Goal: Transaction & Acquisition: Purchase product/service

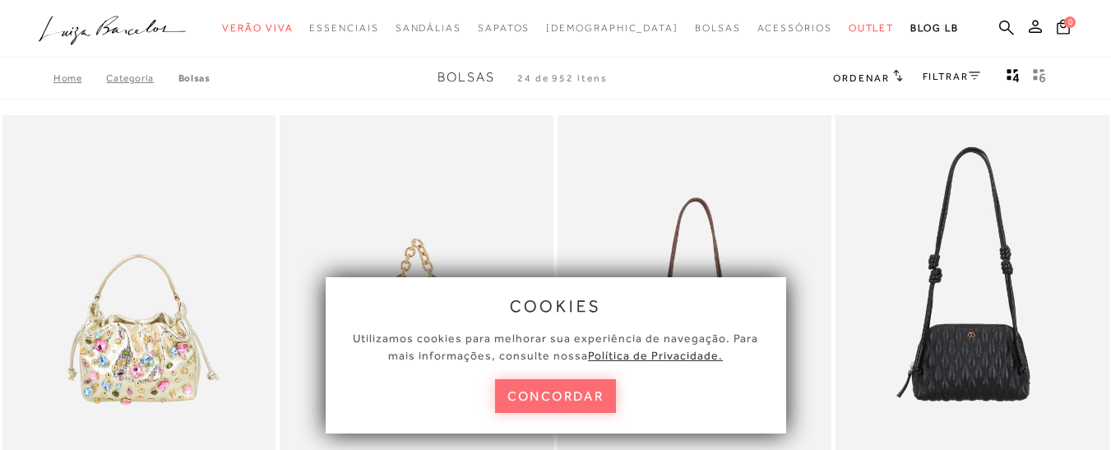
click at [553, 400] on button "concordar" at bounding box center [556, 396] width 122 height 34
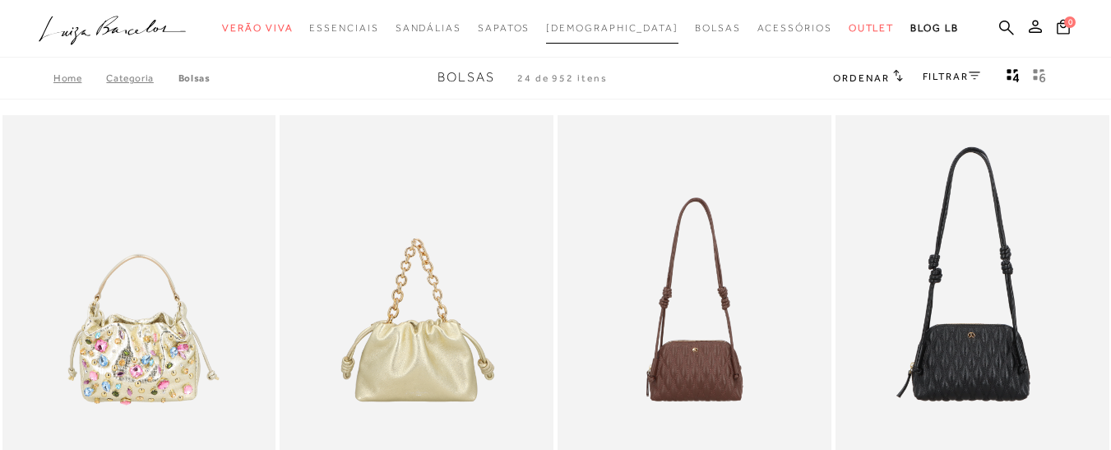
click at [594, 25] on span "[DEMOGRAPHIC_DATA]" at bounding box center [612, 28] width 132 height 12
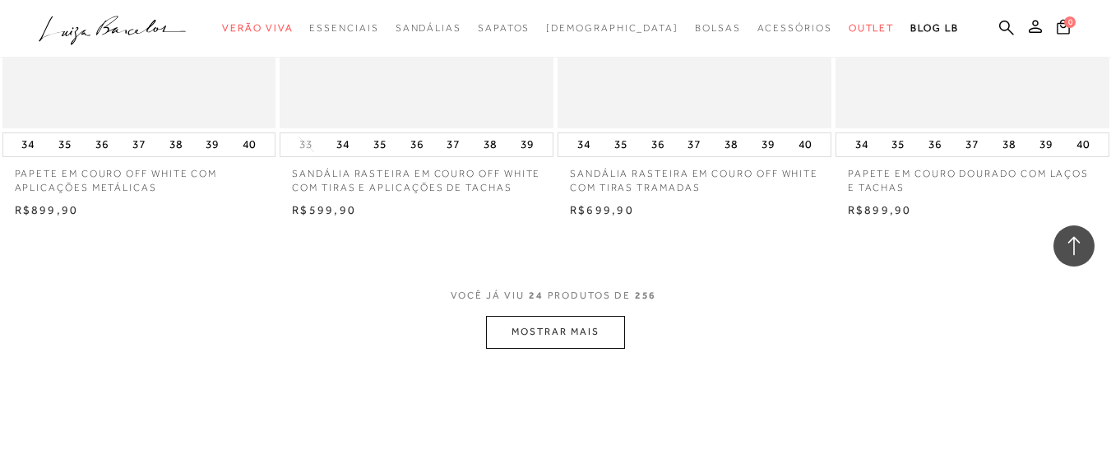
scroll to position [3042, 0]
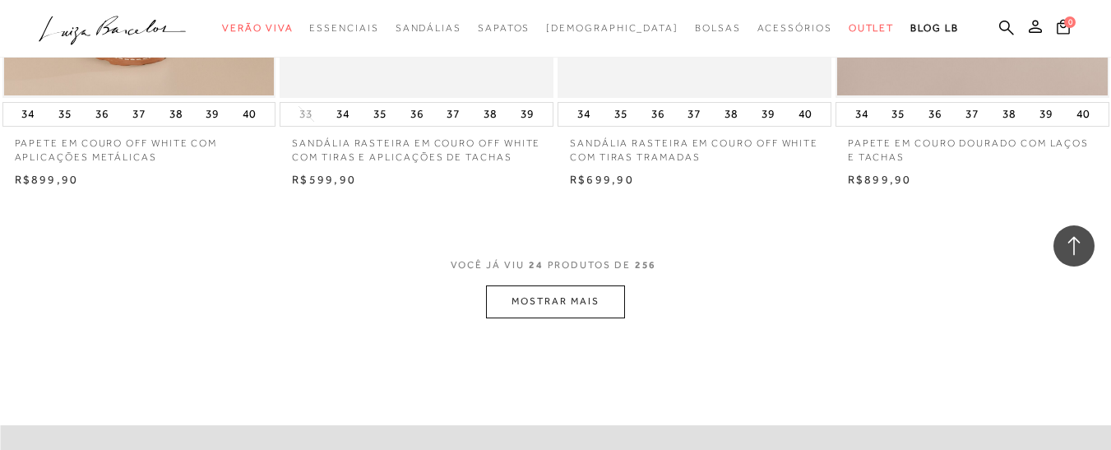
click at [536, 289] on button "MOSTRAR MAIS" at bounding box center [555, 301] width 138 height 32
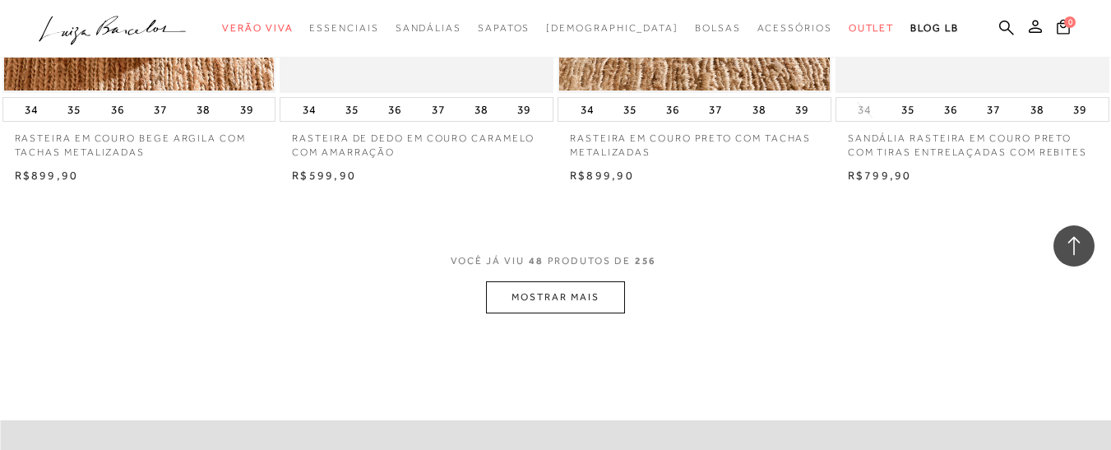
scroll to position [6332, 0]
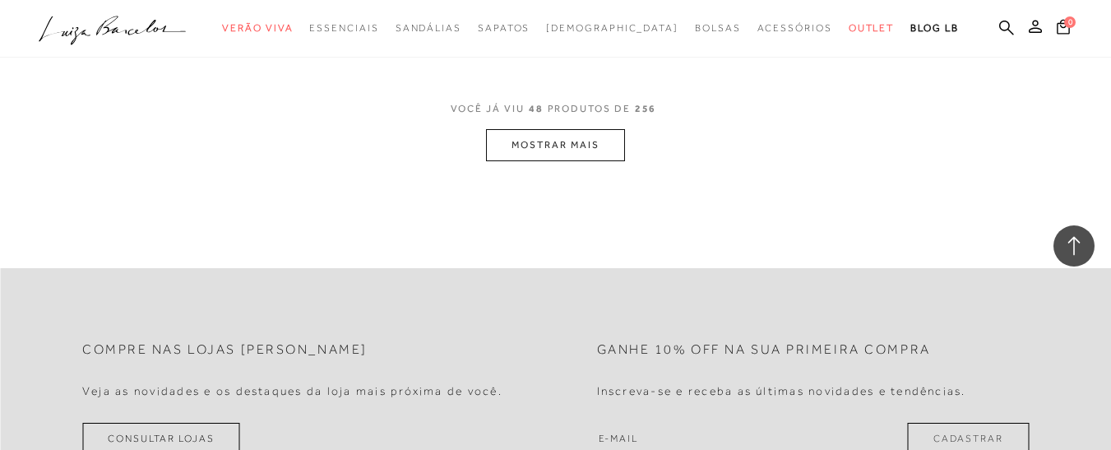
click at [582, 151] on button "MOSTRAR MAIS" at bounding box center [555, 145] width 138 height 32
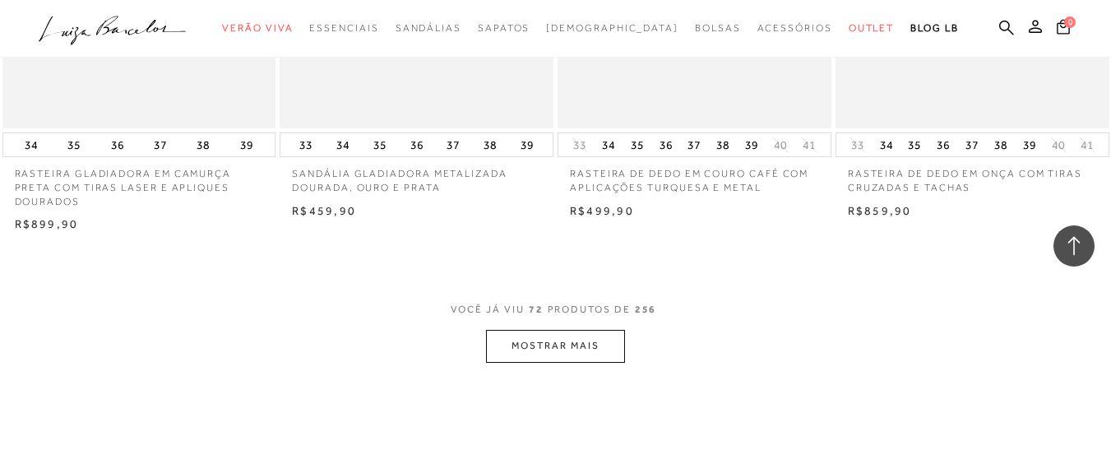
scroll to position [9292, 0]
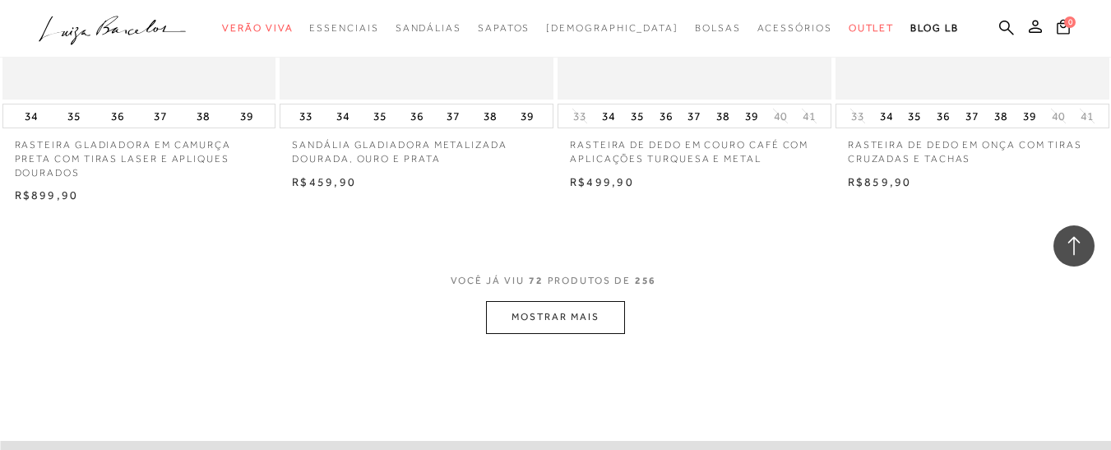
click at [531, 303] on button "MOSTRAR MAIS" at bounding box center [555, 317] width 138 height 32
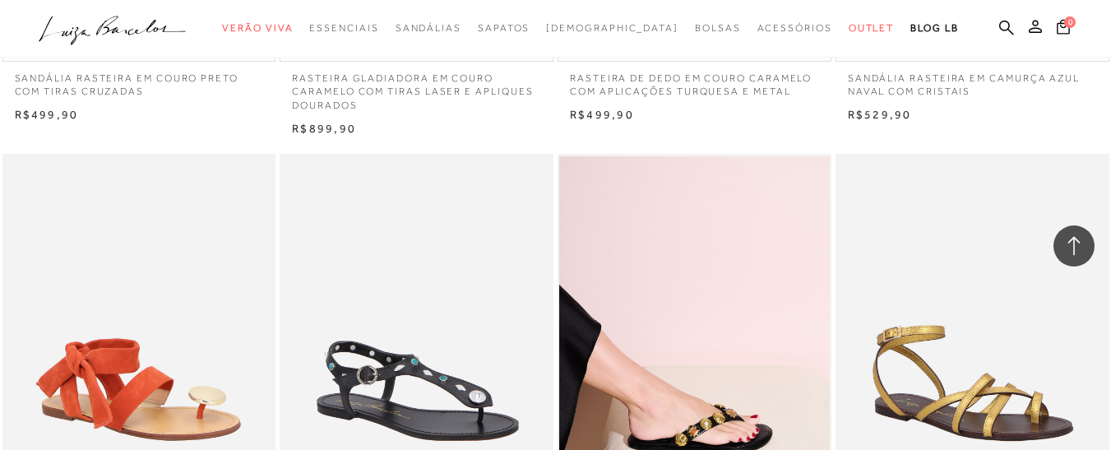
scroll to position [11265, 0]
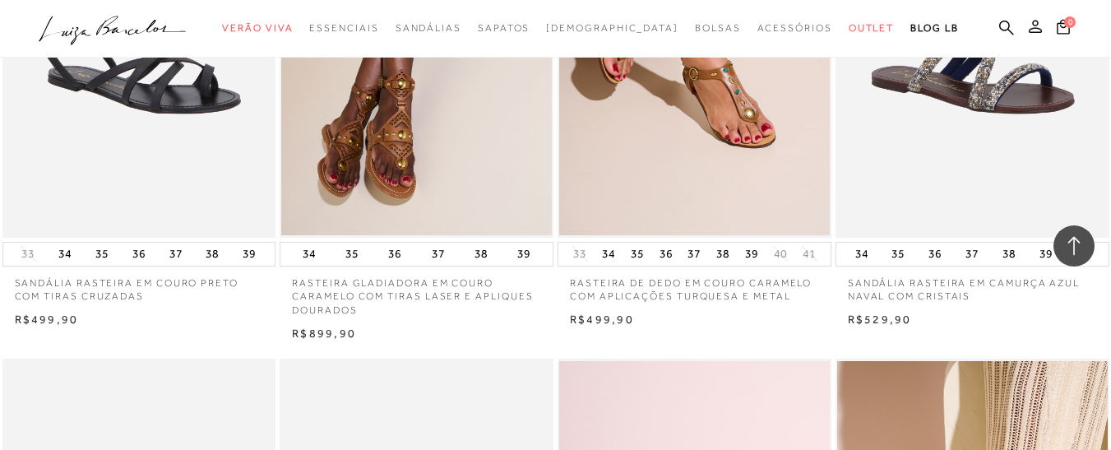
click at [1029, 26] on icon at bounding box center [1035, 26] width 13 height 13
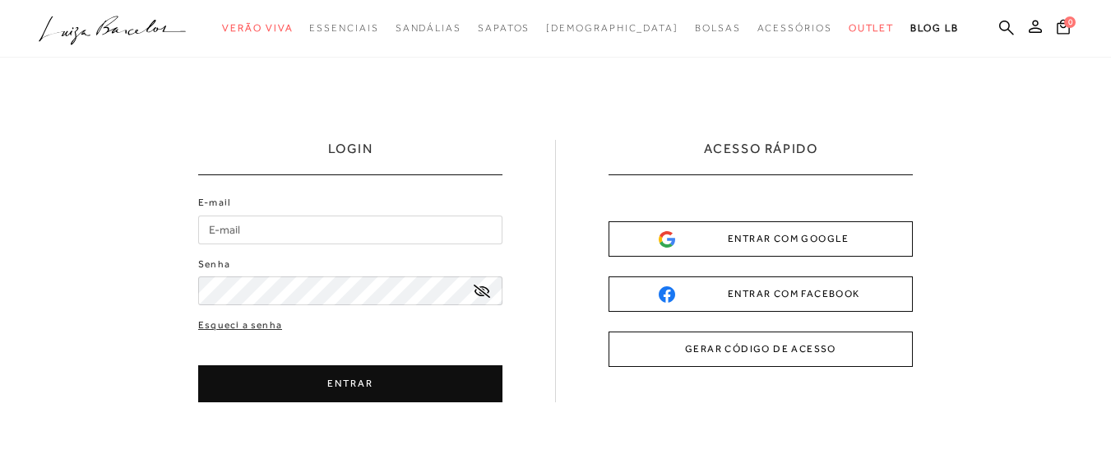
type input "[EMAIL_ADDRESS][DOMAIN_NAME]"
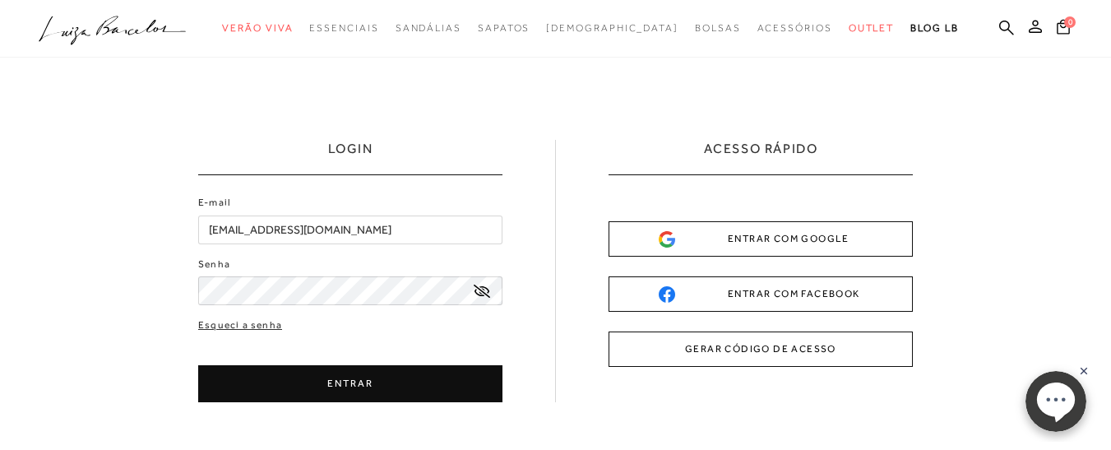
click at [288, 380] on button "ENTRAR" at bounding box center [350, 383] width 304 height 37
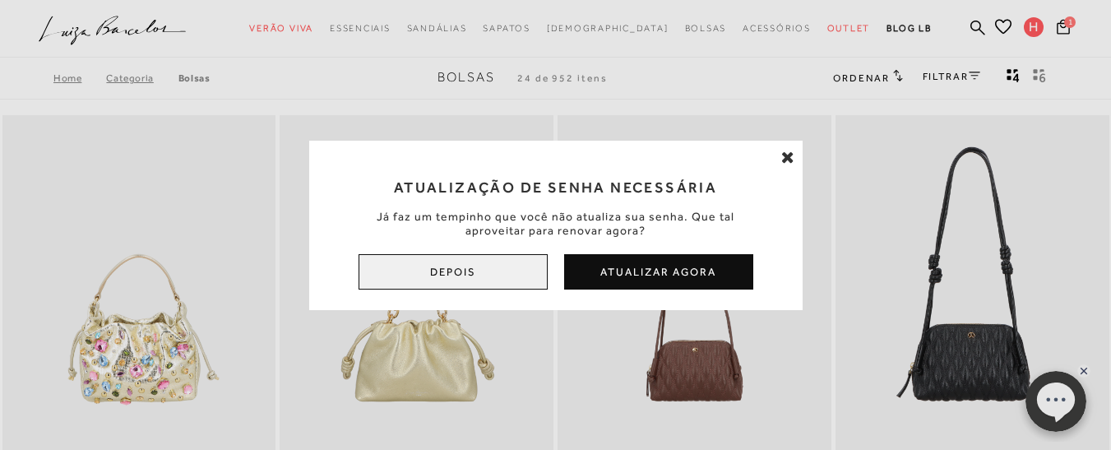
click at [469, 278] on button "Depois" at bounding box center [453, 271] width 189 height 35
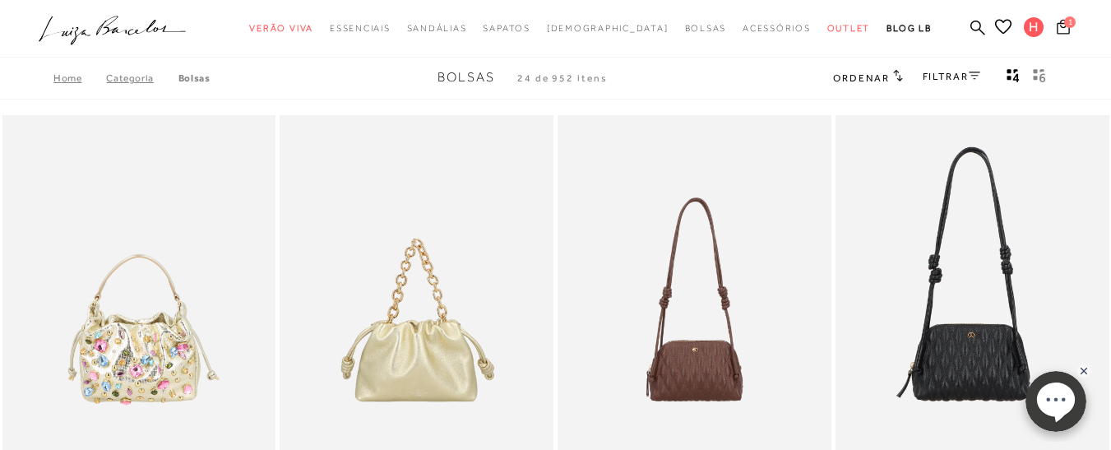
click at [1064, 23] on span "1" at bounding box center [1070, 22] width 12 height 12
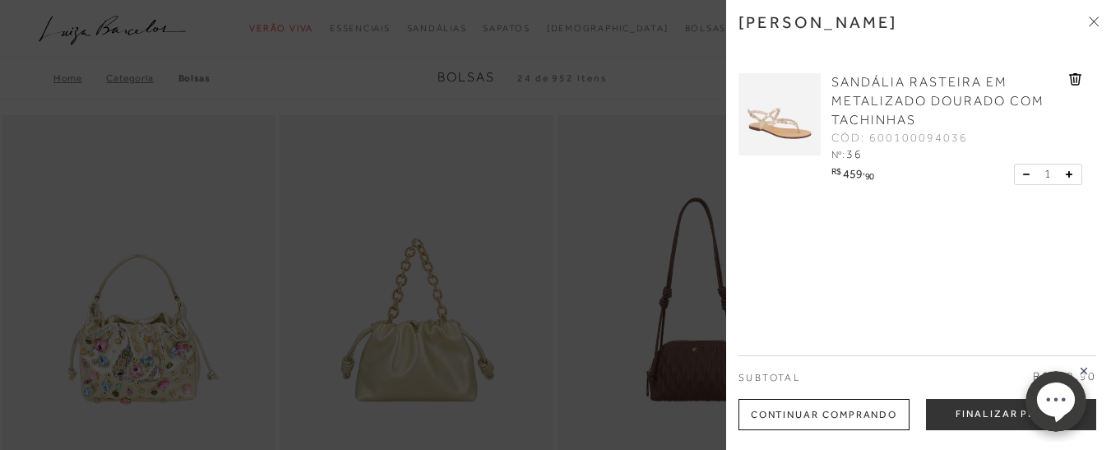
click at [616, 181] on div at bounding box center [555, 225] width 1111 height 450
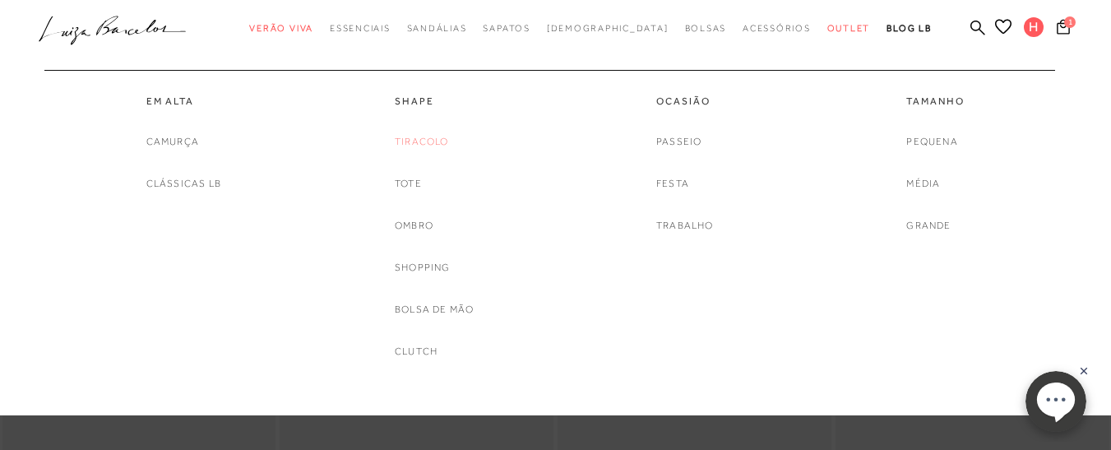
click at [423, 140] on link "Tiracolo" at bounding box center [422, 141] width 54 height 17
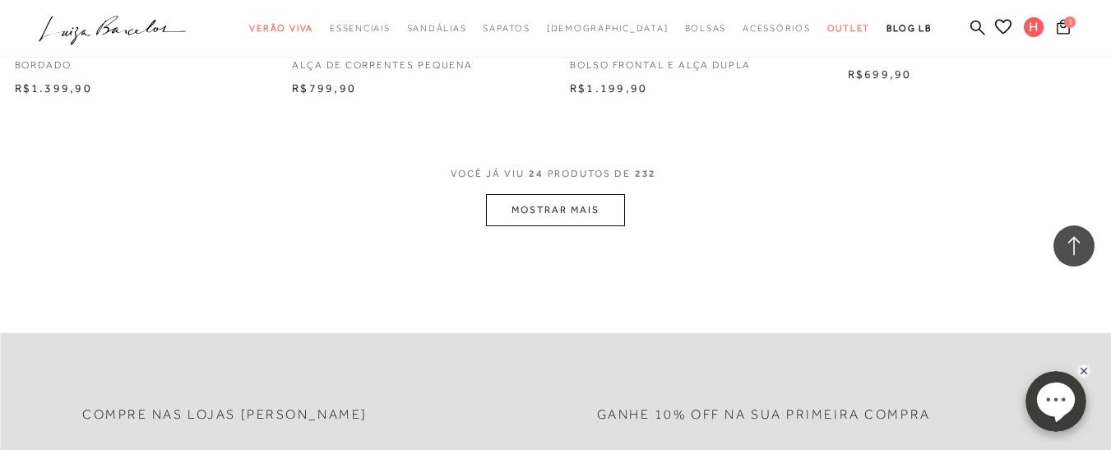
scroll to position [3125, 0]
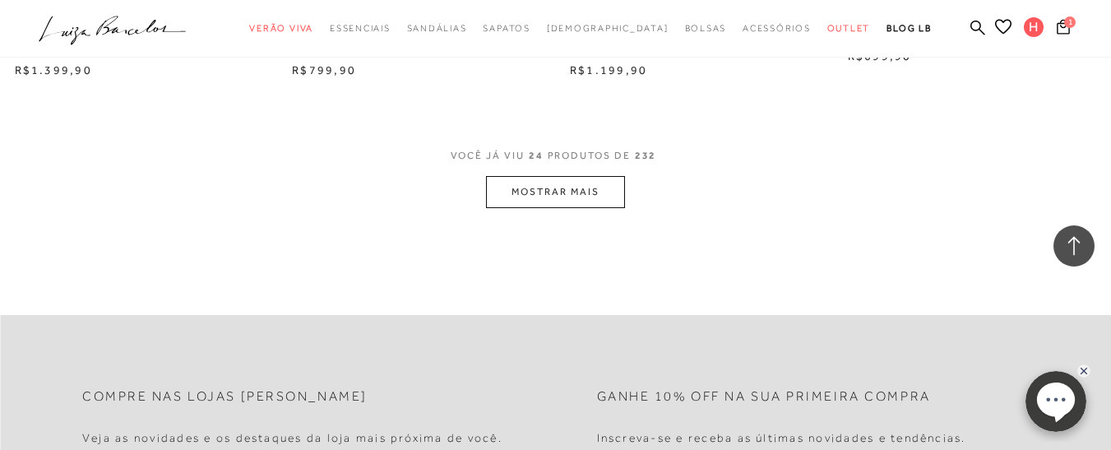
click at [582, 201] on button "MOSTRAR MAIS" at bounding box center [555, 192] width 138 height 32
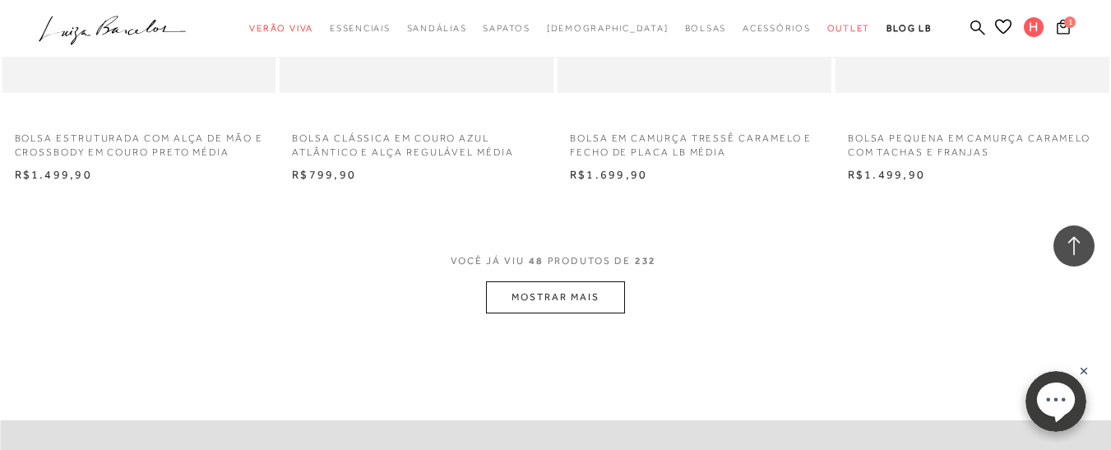
scroll to position [6167, 0]
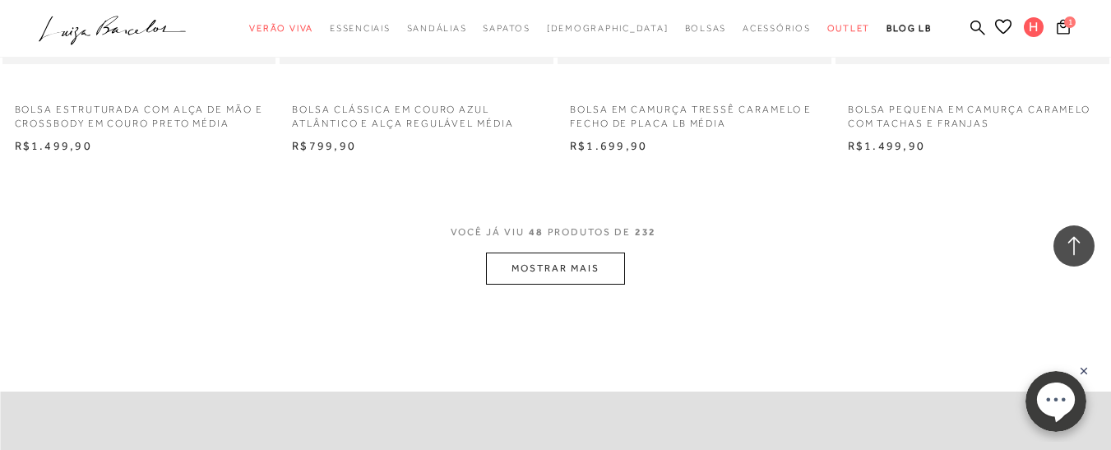
click at [572, 267] on button "MOSTRAR MAIS" at bounding box center [555, 268] width 138 height 32
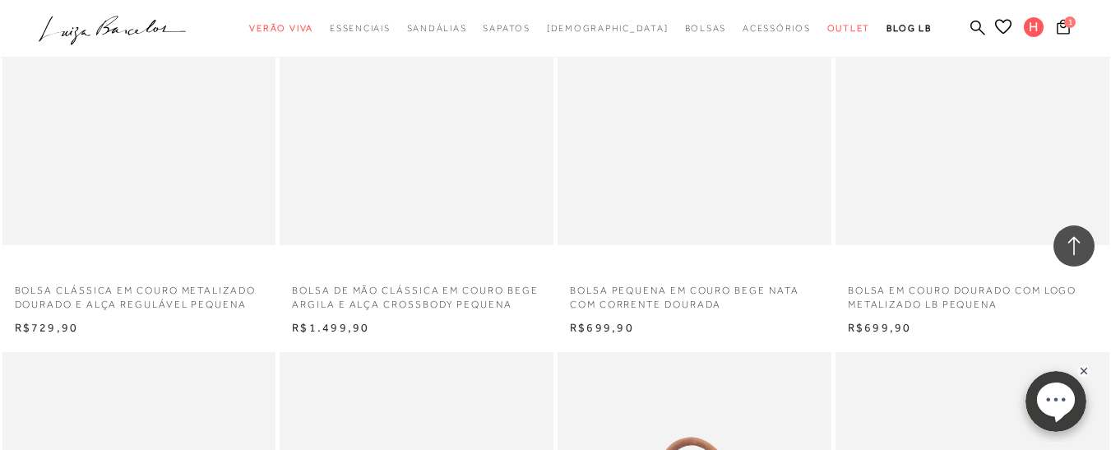
scroll to position [6496, 0]
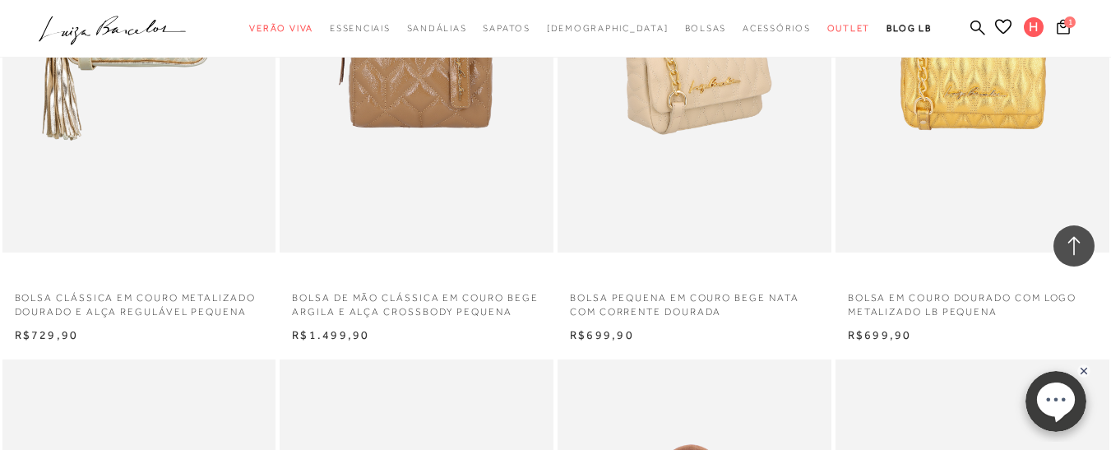
click at [682, 126] on img at bounding box center [695, 47] width 272 height 410
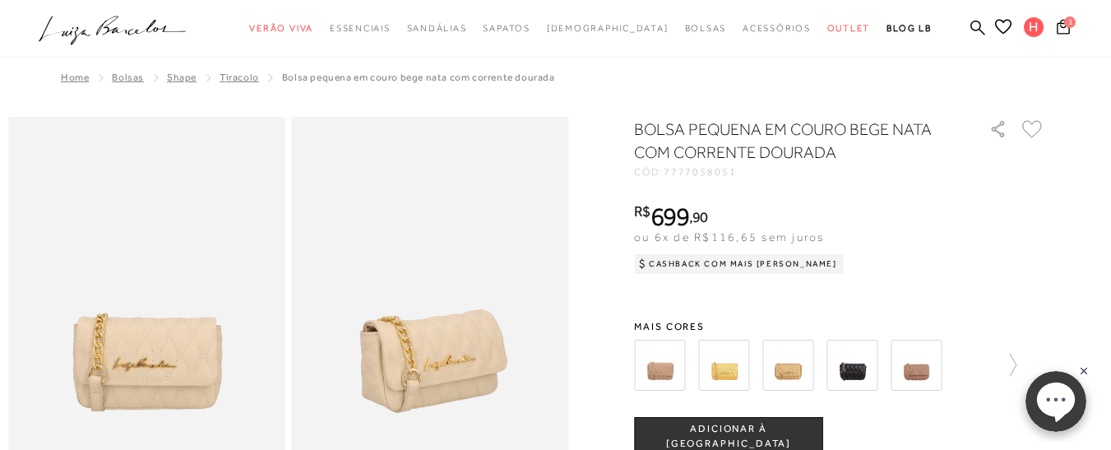
click at [932, 363] on img at bounding box center [916, 365] width 51 height 51
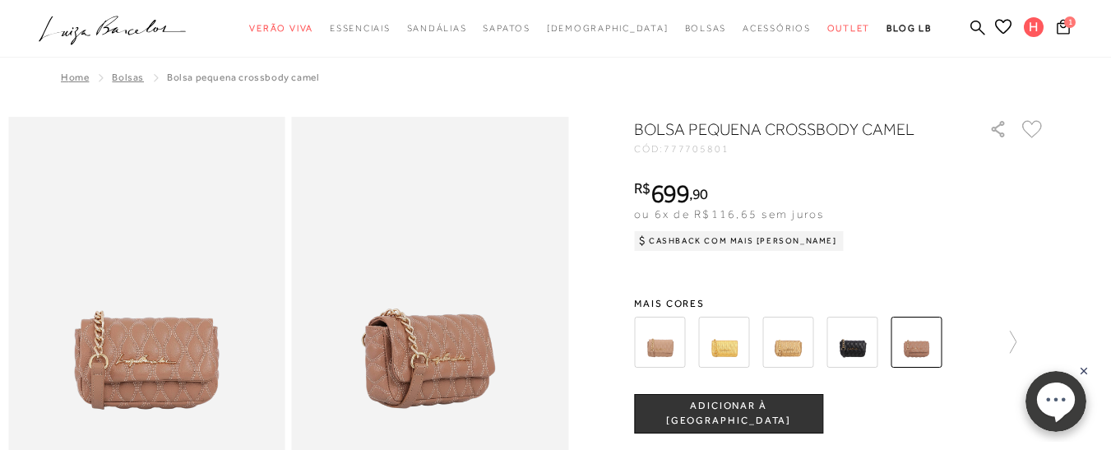
click at [852, 348] on img at bounding box center [851, 342] width 51 height 51
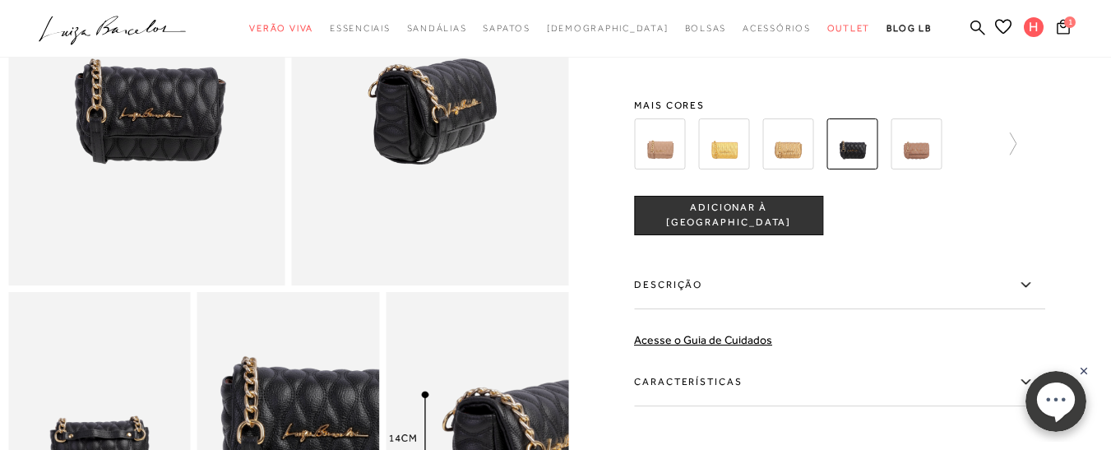
scroll to position [164, 0]
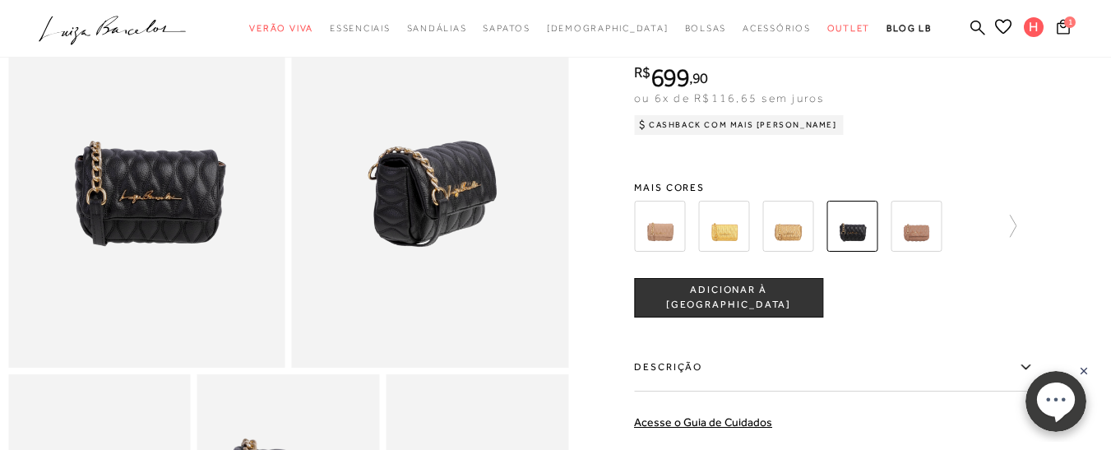
click at [678, 312] on span "ADICIONAR À [GEOGRAPHIC_DATA]" at bounding box center [728, 298] width 187 height 29
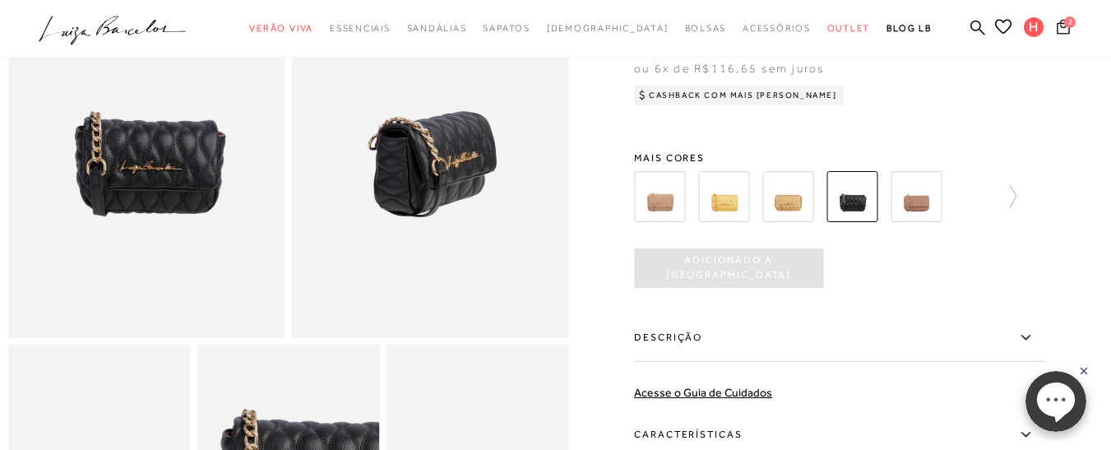
scroll to position [0, 0]
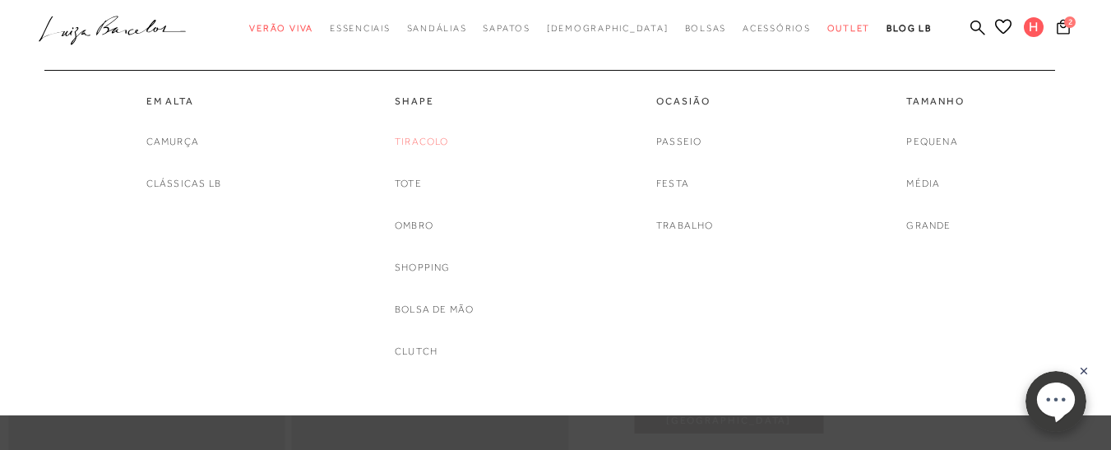
click at [414, 139] on link "Tiracolo" at bounding box center [422, 141] width 54 height 17
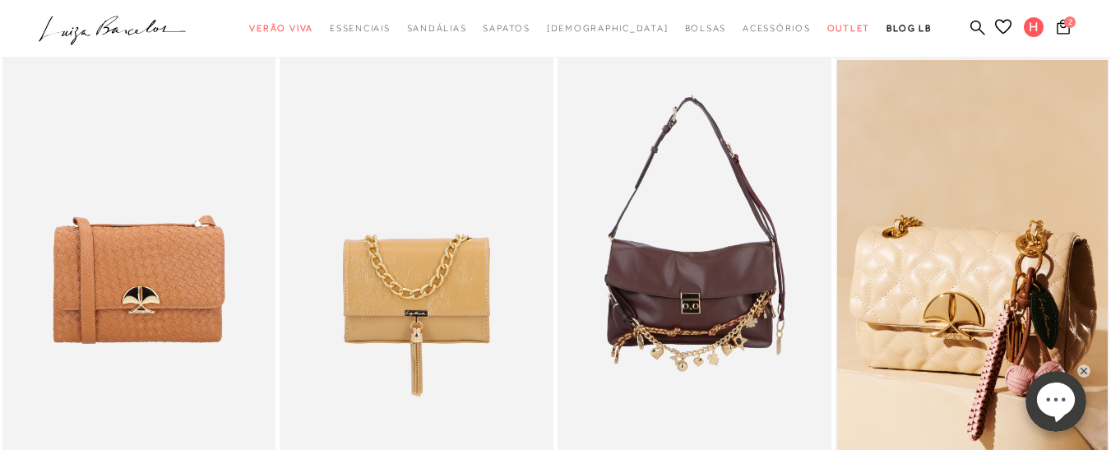
scroll to position [576, 0]
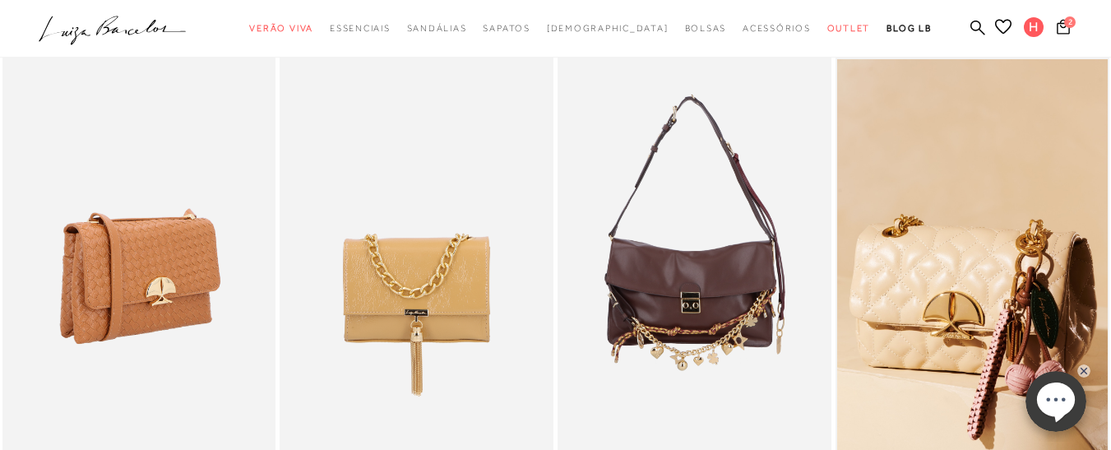
click at [179, 238] on img at bounding box center [140, 262] width 272 height 410
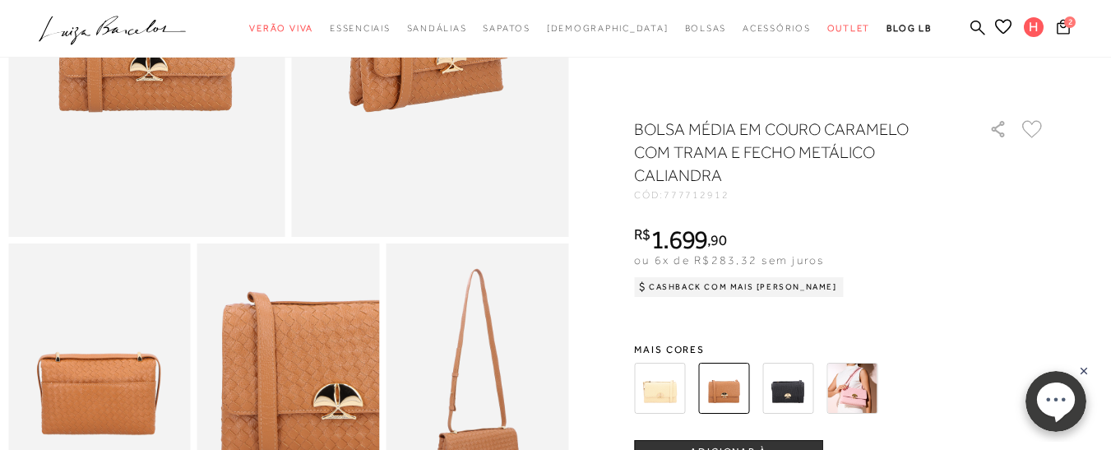
scroll to position [329, 0]
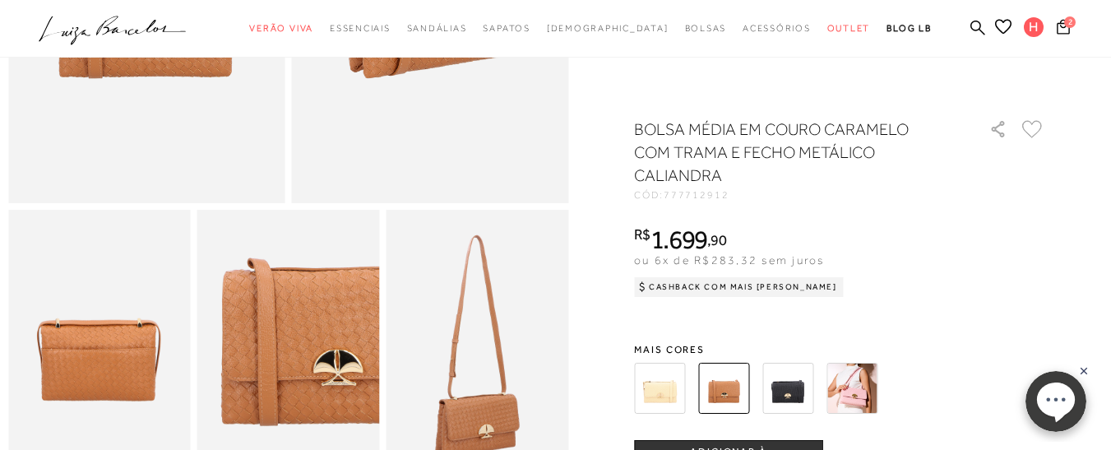
click at [791, 381] on img at bounding box center [787, 388] width 51 height 51
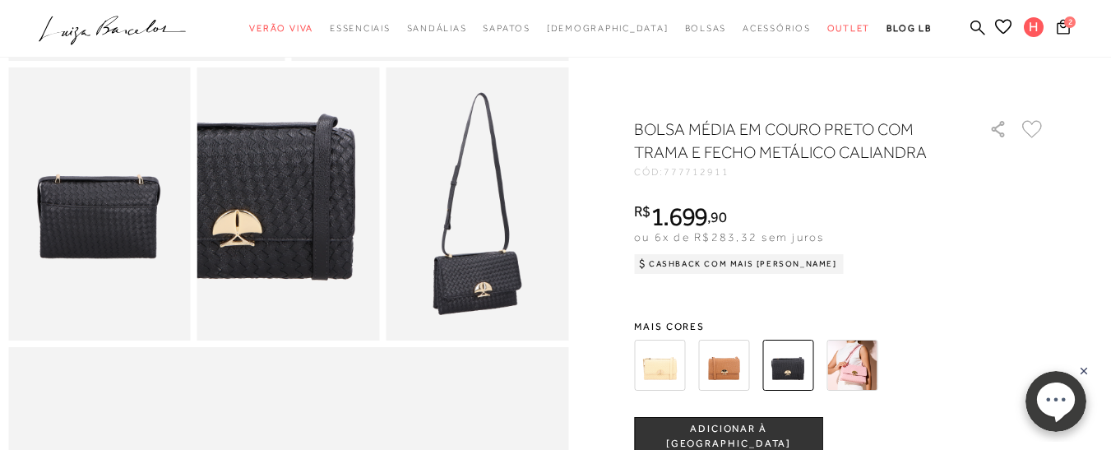
scroll to position [493, 0]
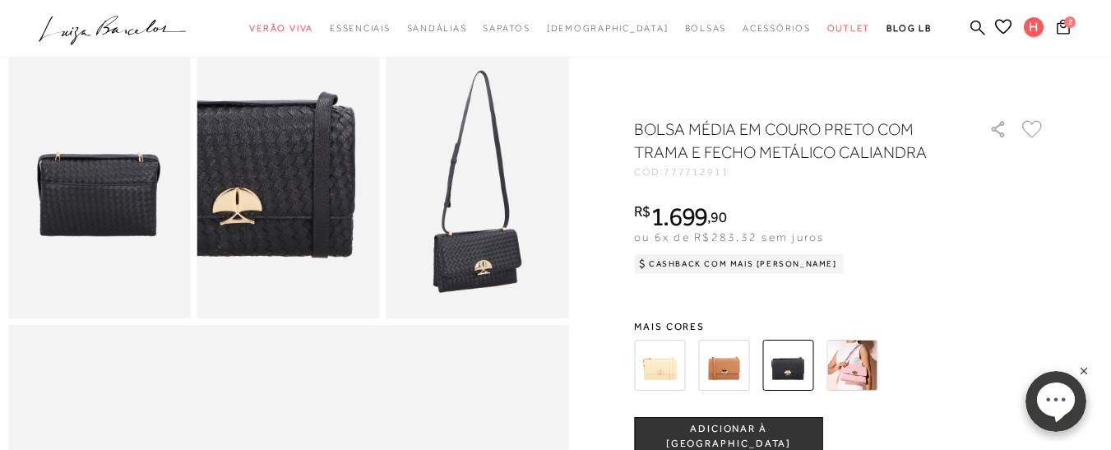
click at [782, 430] on span "ADICIONAR À [GEOGRAPHIC_DATA]" at bounding box center [728, 436] width 187 height 29
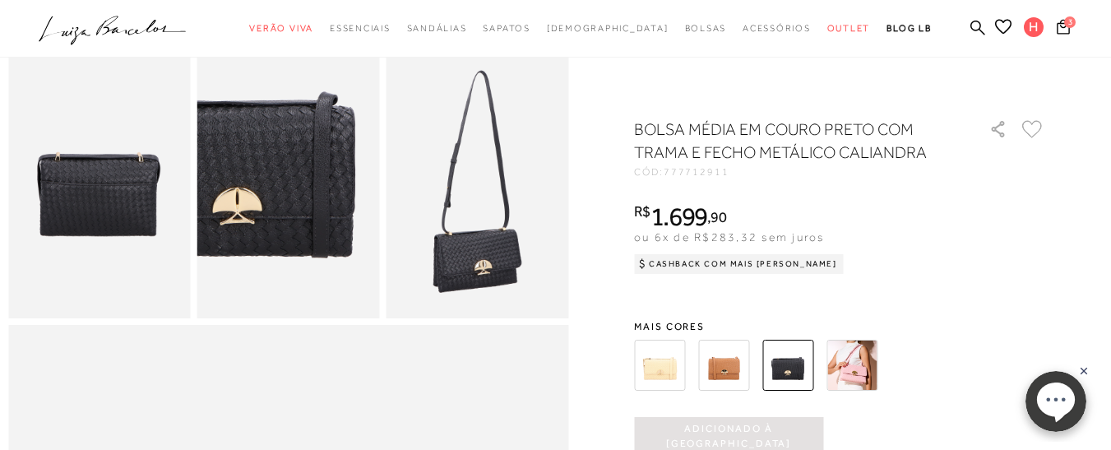
scroll to position [0, 0]
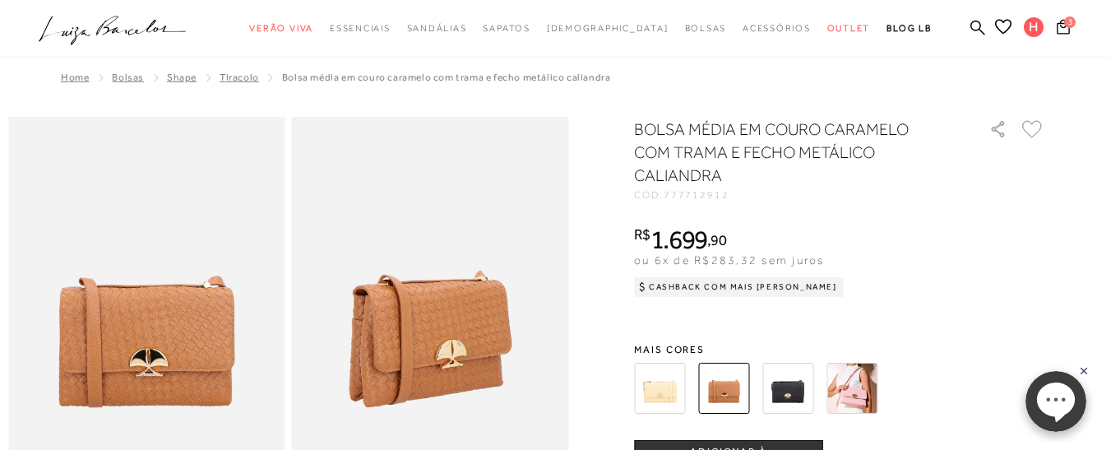
scroll to position [576, 0]
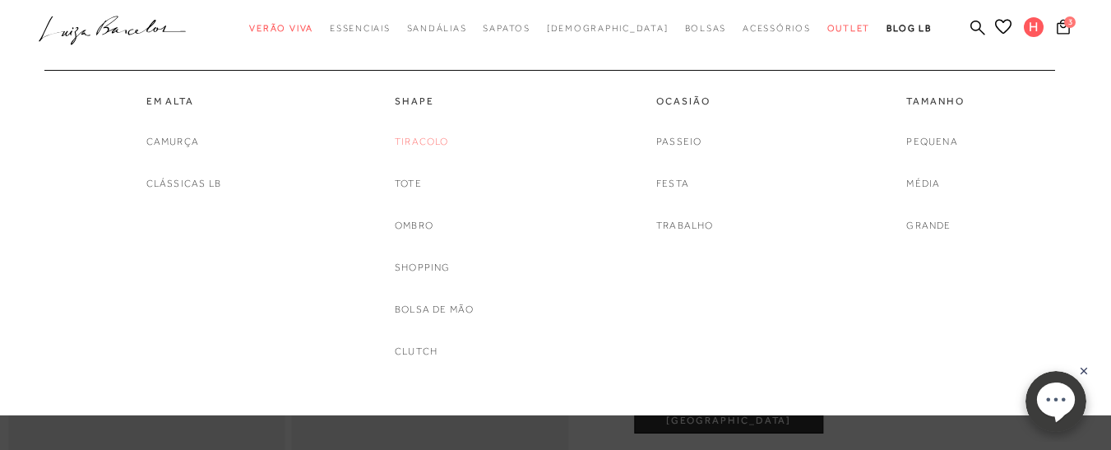
click at [424, 137] on link "Tiracolo" at bounding box center [422, 141] width 54 height 17
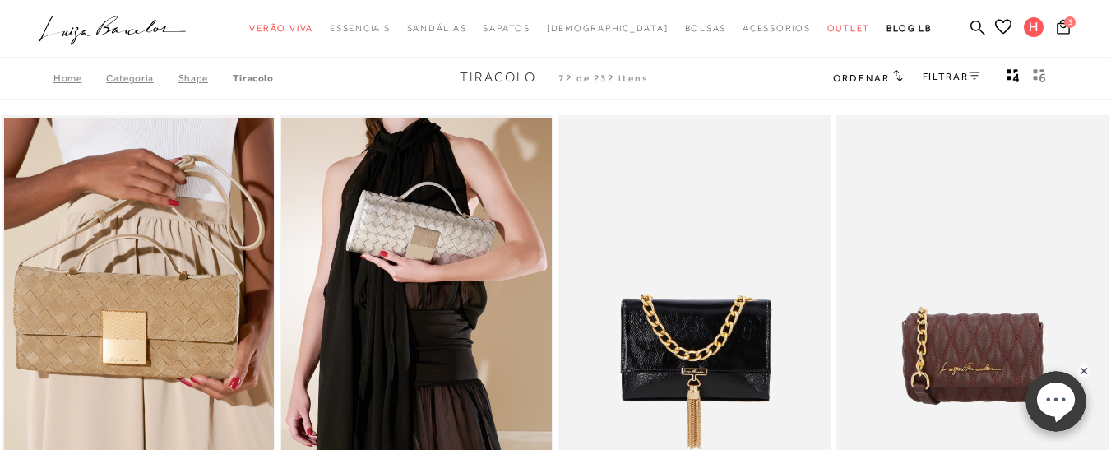
click at [938, 77] on link "FILTRAR" at bounding box center [952, 77] width 58 height 12
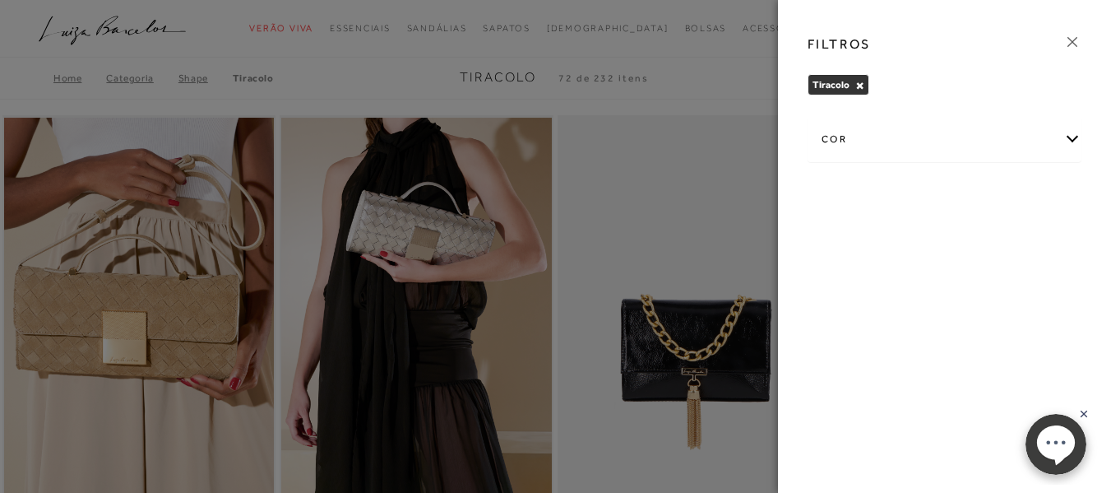
click at [1071, 41] on icon at bounding box center [1072, 42] width 18 height 18
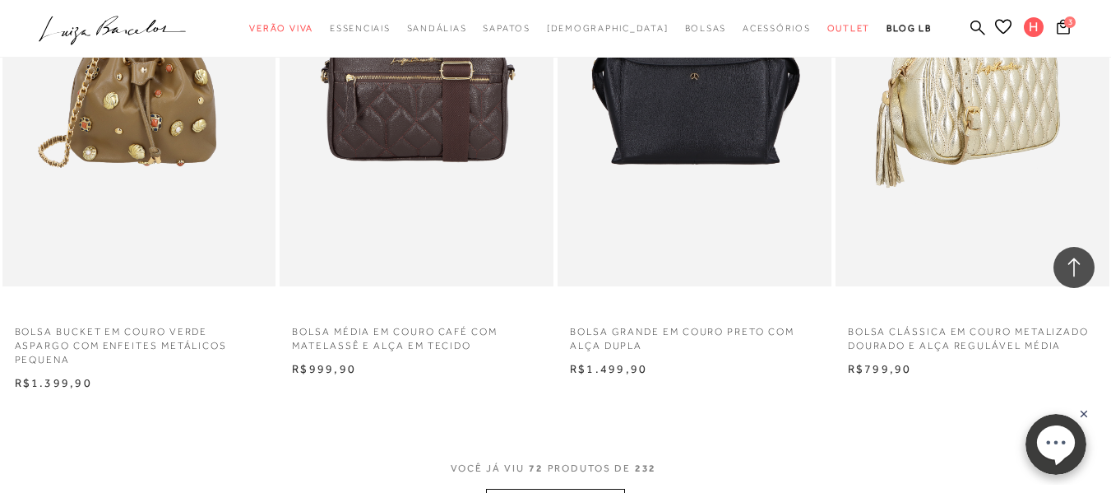
scroll to position [9045, 0]
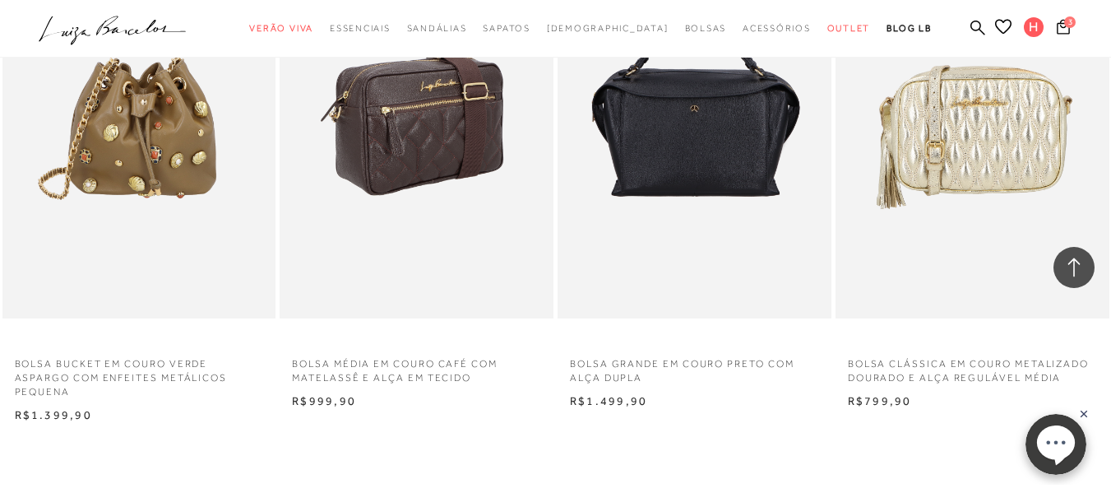
click at [445, 172] on img at bounding box center [417, 113] width 272 height 410
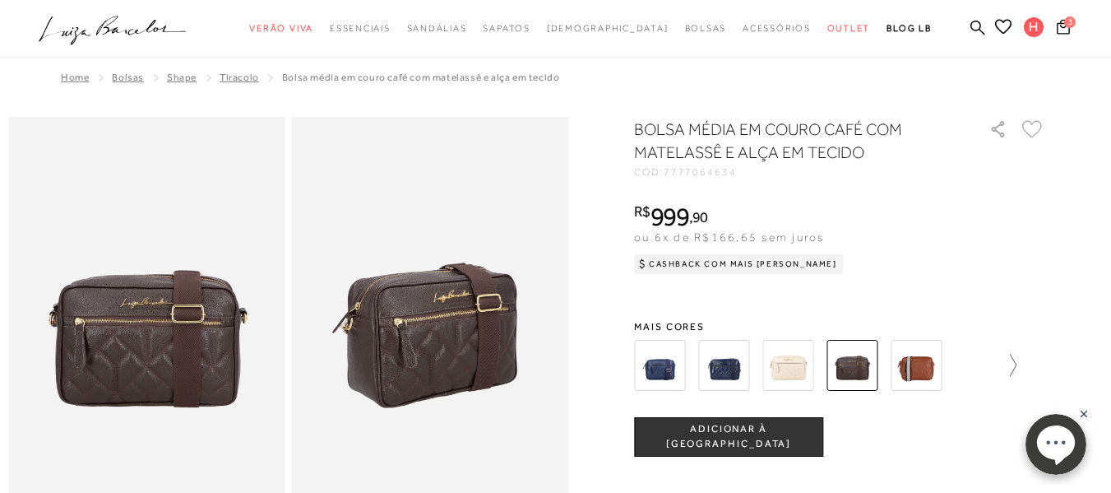
click at [1016, 366] on icon at bounding box center [1004, 365] width 23 height 23
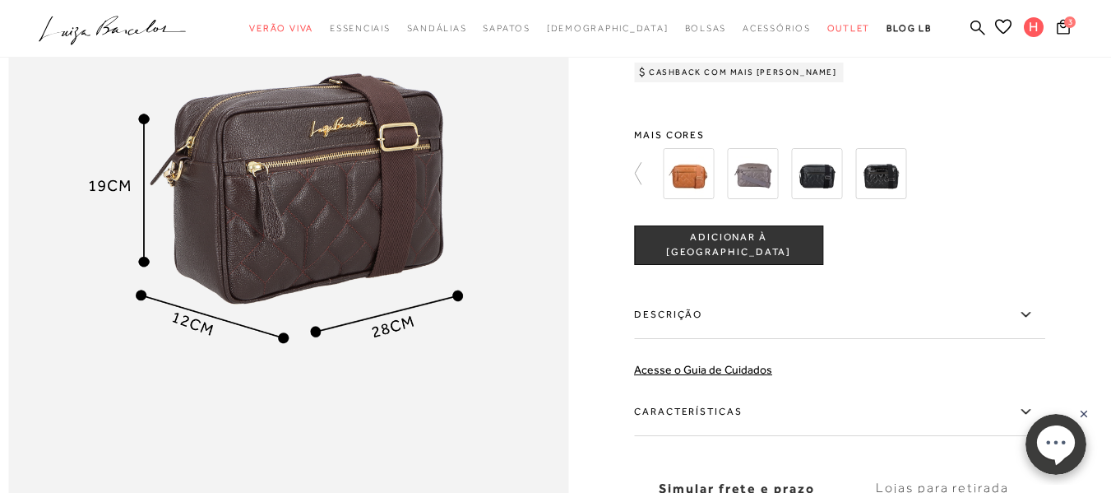
scroll to position [1069, 0]
